Goal: Find contact information: Obtain details needed to contact an individual or organization

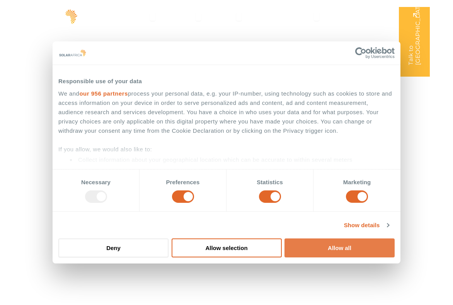
click at [324, 247] on button "Allow all" at bounding box center [339, 247] width 110 height 19
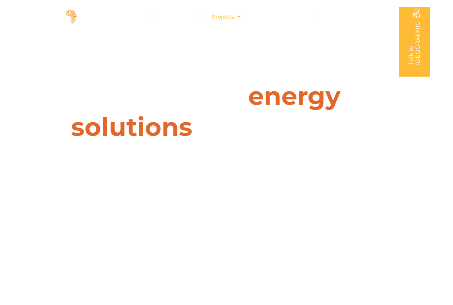
click at [236, 17] on div "Projects Close Projects Open Projects" at bounding box center [226, 17] width 43 height 14
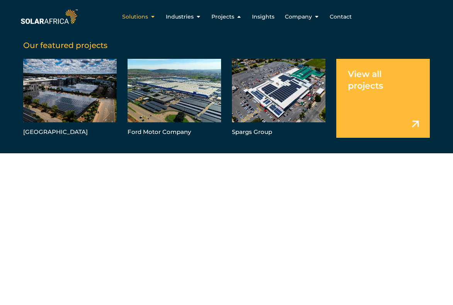
click at [154, 17] on icon "Menu" at bounding box center [152, 16] width 5 height 5
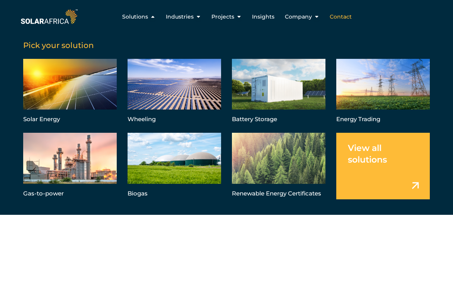
click at [339, 17] on span "Contact" at bounding box center [341, 17] width 22 height 8
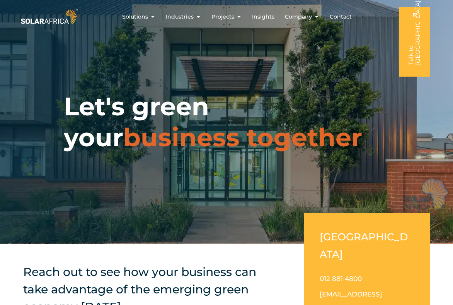
drag, startPoint x: 455, startPoint y: 26, endPoint x: 464, endPoint y: -37, distance: 63.2
click at [317, 15] on icon "Menu" at bounding box center [316, 16] width 5 height 5
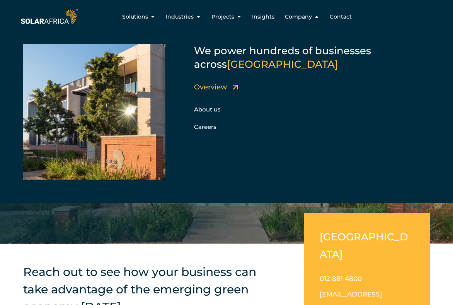
click at [217, 88] on link "Overview" at bounding box center [210, 87] width 33 height 9
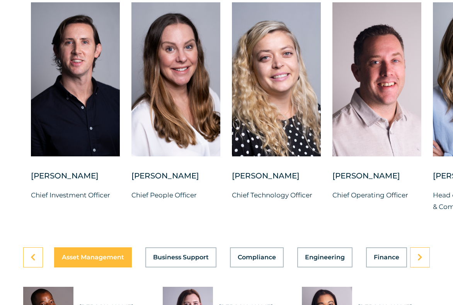
scroll to position [2054, 0]
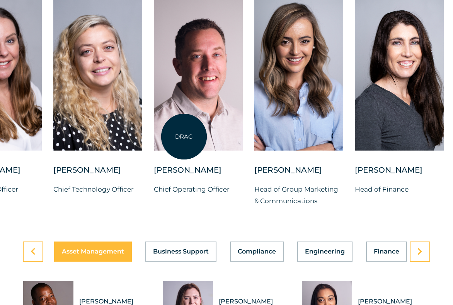
drag, startPoint x: 363, startPoint y: 137, endPoint x: 184, endPoint y: 136, distance: 178.6
click at [184, 136] on div at bounding box center [198, 74] width 89 height 154
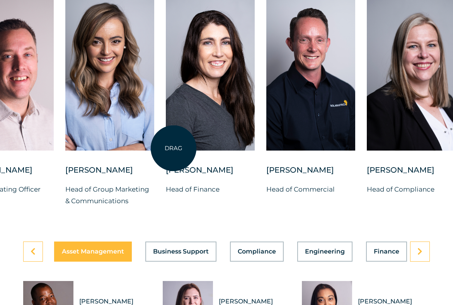
drag, startPoint x: 334, startPoint y: 153, endPoint x: 174, endPoint y: 148, distance: 160.5
click at [174, 148] on div at bounding box center [210, 74] width 89 height 154
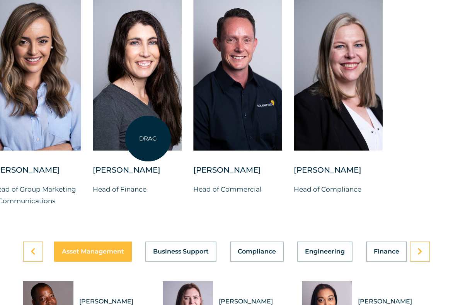
drag, startPoint x: 341, startPoint y: 144, endPoint x: 148, endPoint y: 138, distance: 192.9
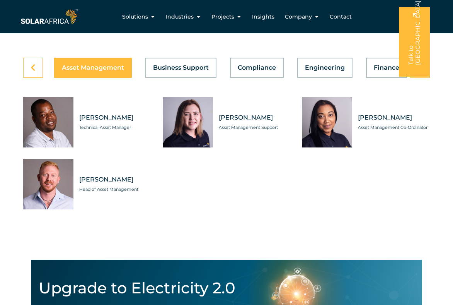
scroll to position [2235, 0]
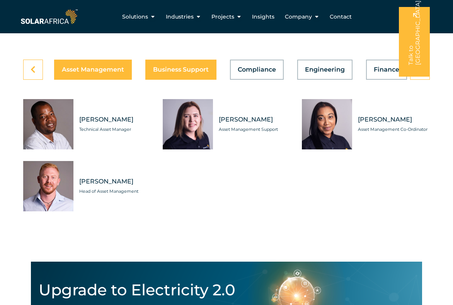
click at [172, 73] on span "Business Support" at bounding box center [181, 69] width 56 height 6
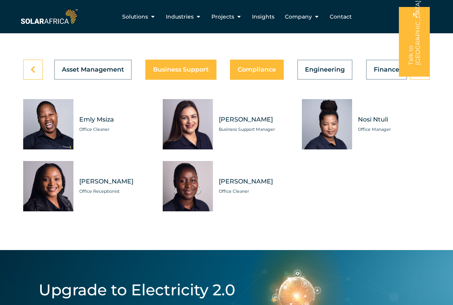
click at [258, 73] on span "Compliance" at bounding box center [257, 69] width 38 height 6
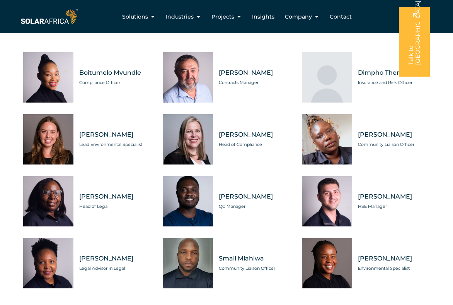
scroll to position [2167, 0]
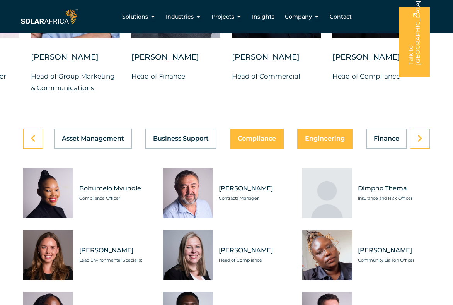
click at [334, 148] on button "Engineering" at bounding box center [324, 138] width 55 height 20
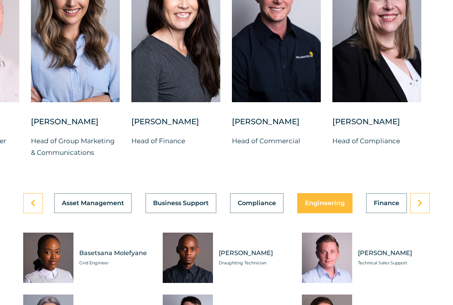
scroll to position [2104, 0]
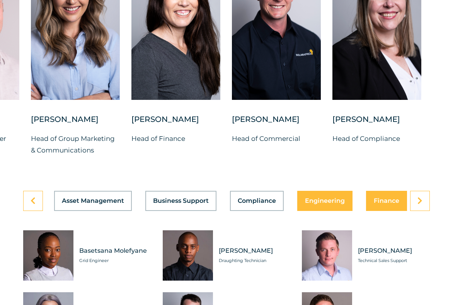
click at [387, 204] on span "Finance" at bounding box center [387, 200] width 26 height 6
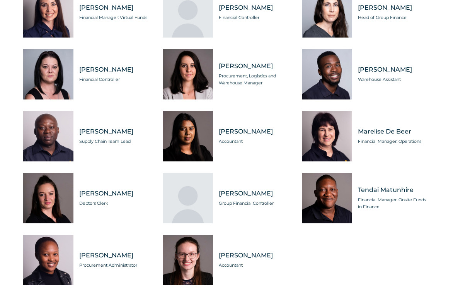
scroll to position [2356, 0]
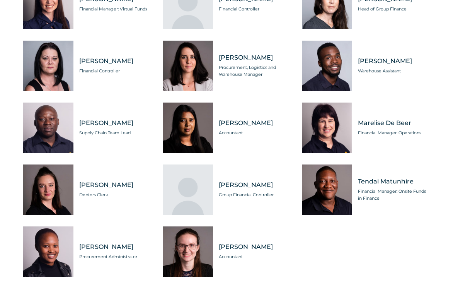
click at [453, 235] on div "Asset Management Business Support Compliance Engineering Finance Marketing O&M …" at bounding box center [226, 119] width 453 height 360
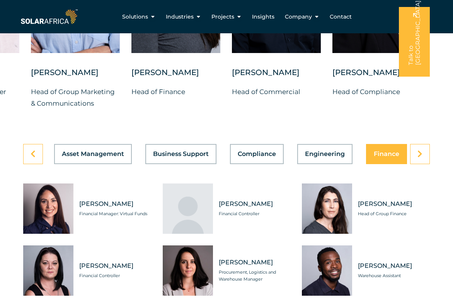
scroll to position [2128, 0]
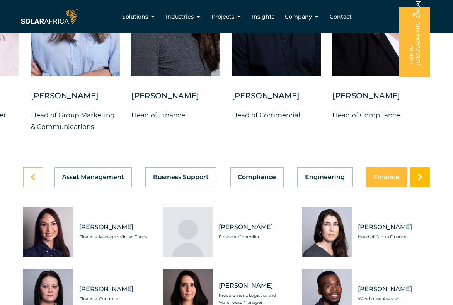
click at [418, 181] on icon at bounding box center [419, 177] width 5 height 8
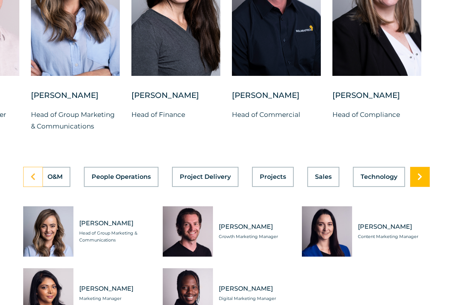
scroll to position [0, 448]
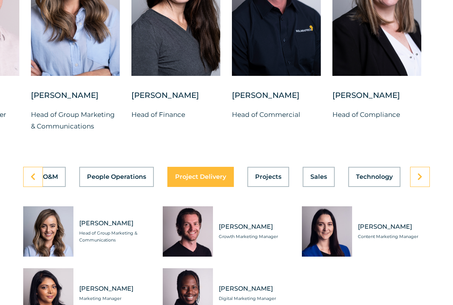
click at [188, 180] on span "Project Delivery" at bounding box center [200, 177] width 51 height 6
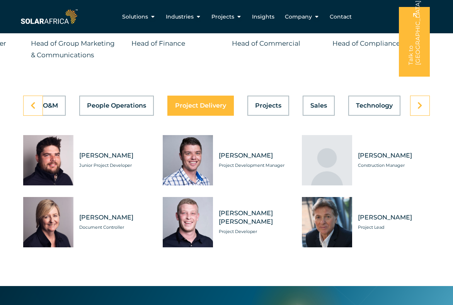
scroll to position [2194, 0]
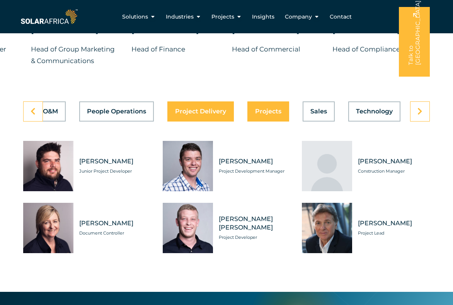
click at [268, 121] on button "Projects" at bounding box center [268, 111] width 42 height 20
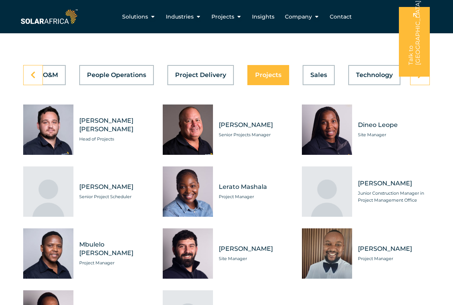
scroll to position [2220, 0]
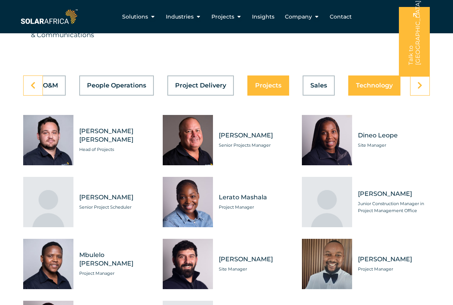
click at [368, 89] on span "Technology" at bounding box center [374, 85] width 37 height 6
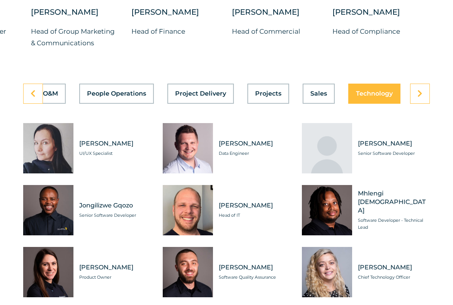
scroll to position [2281, 0]
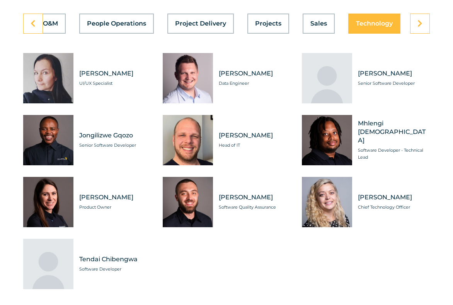
click at [244, 210] on span "Software Quality Assurance" at bounding box center [255, 206] width 72 height 7
click at [197, 218] on div "Tabs. Open items with Enter or Space, close with Escape and navigate using the …" at bounding box center [188, 202] width 50 height 50
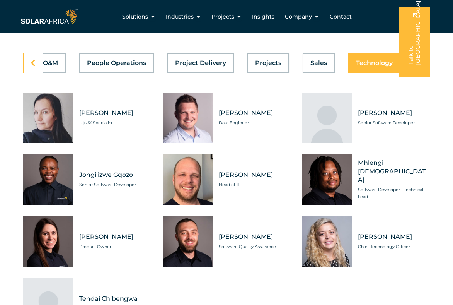
scroll to position [2234, 0]
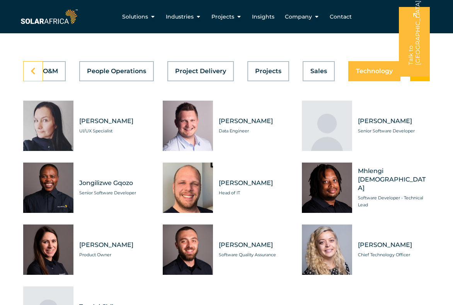
click at [423, 81] on link at bounding box center [420, 71] width 20 height 20
click at [422, 81] on link at bounding box center [420, 71] width 20 height 20
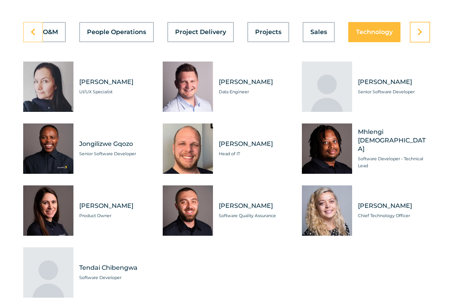
scroll to position [2275, 0]
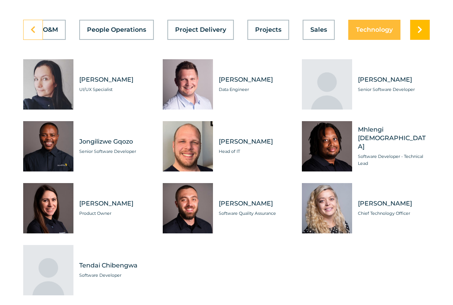
click at [421, 34] on icon at bounding box center [419, 30] width 5 height 8
click at [324, 33] on span "Sales" at bounding box center [318, 30] width 17 height 6
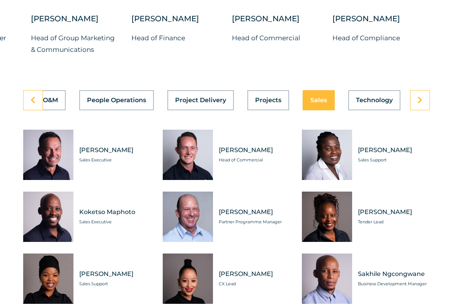
scroll to position [2218, 0]
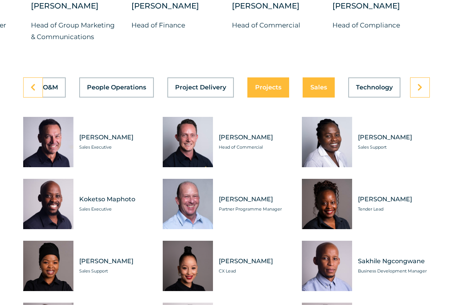
click at [250, 97] on button "Projects" at bounding box center [268, 87] width 42 height 20
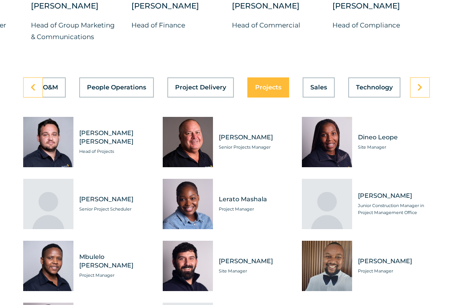
scroll to position [0, 448]
click at [217, 90] on span "Project Delivery" at bounding box center [200, 87] width 51 height 6
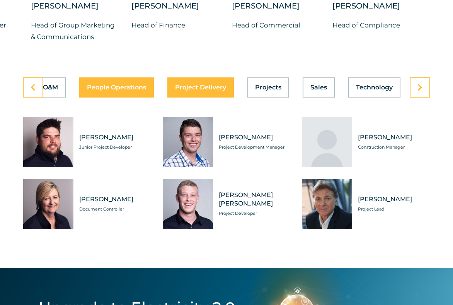
click at [136, 90] on span "People Operations" at bounding box center [116, 87] width 59 height 6
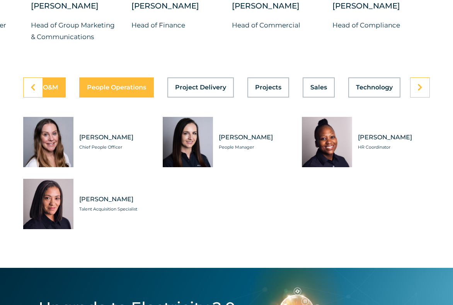
click at [54, 90] on span "O&M" at bounding box center [50, 87] width 15 height 6
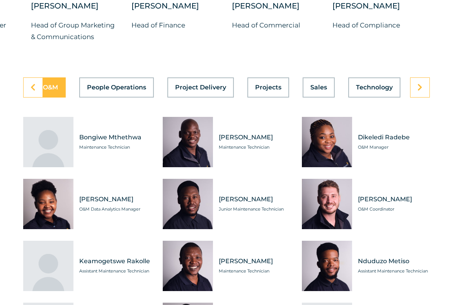
click at [54, 90] on span "O&M" at bounding box center [50, 87] width 15 height 6
click at [31, 91] on icon at bounding box center [33, 87] width 5 height 8
